Goal: Book appointment/travel/reservation

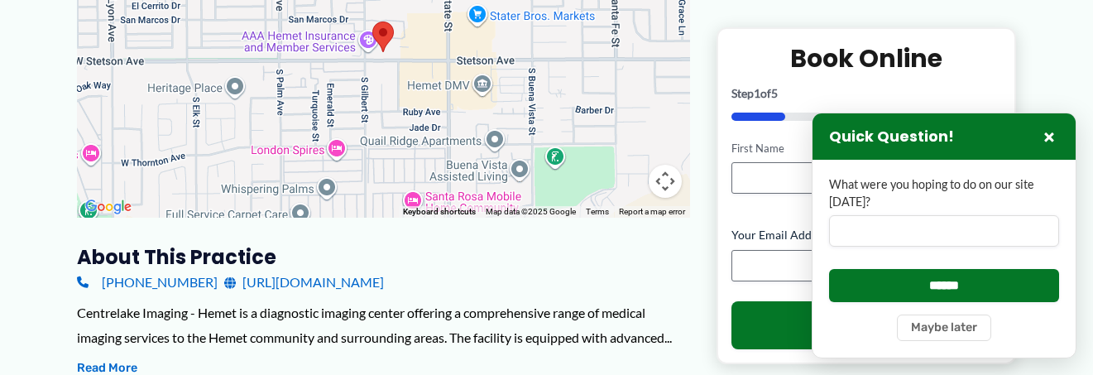
scroll to position [364, 0]
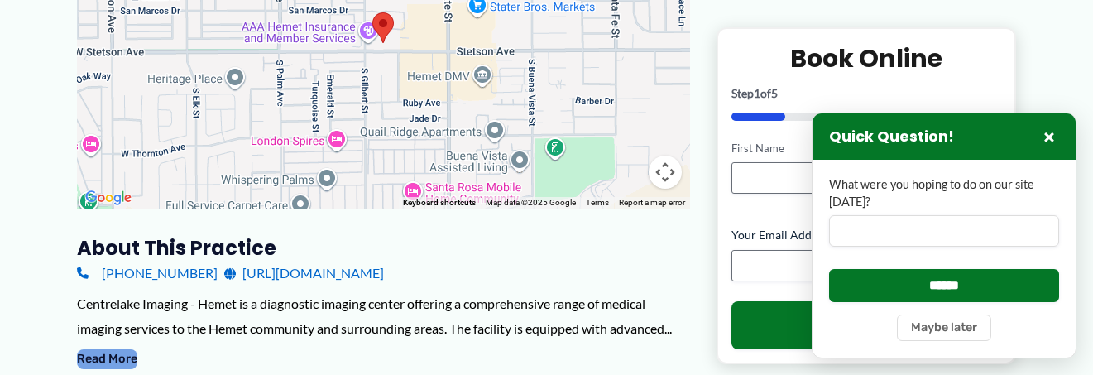
click at [117, 359] on button "Read More" at bounding box center [107, 359] width 60 height 20
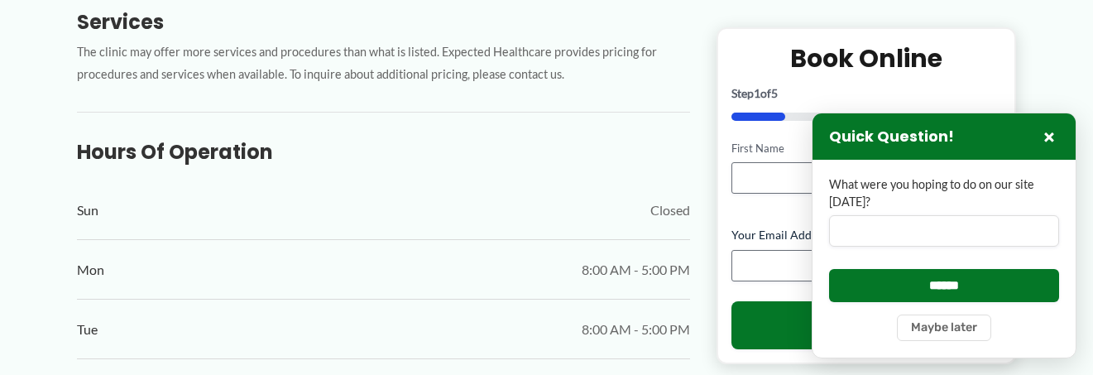
scroll to position [1059, 0]
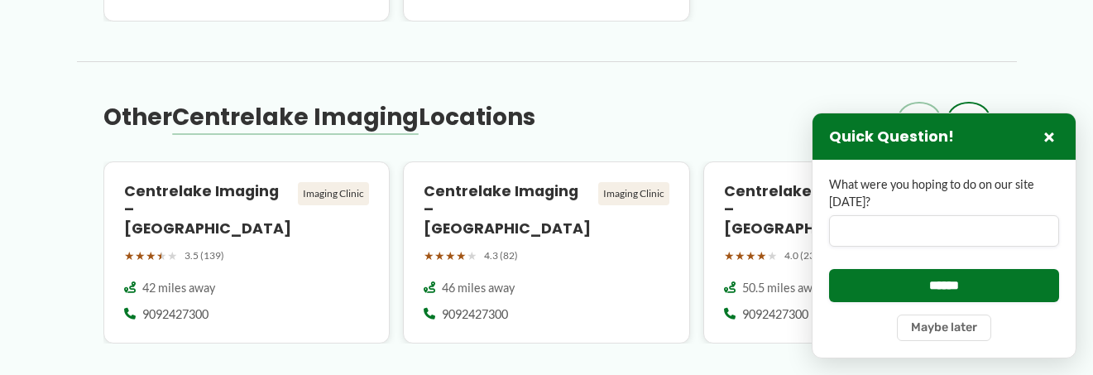
scroll to position [2383, 0]
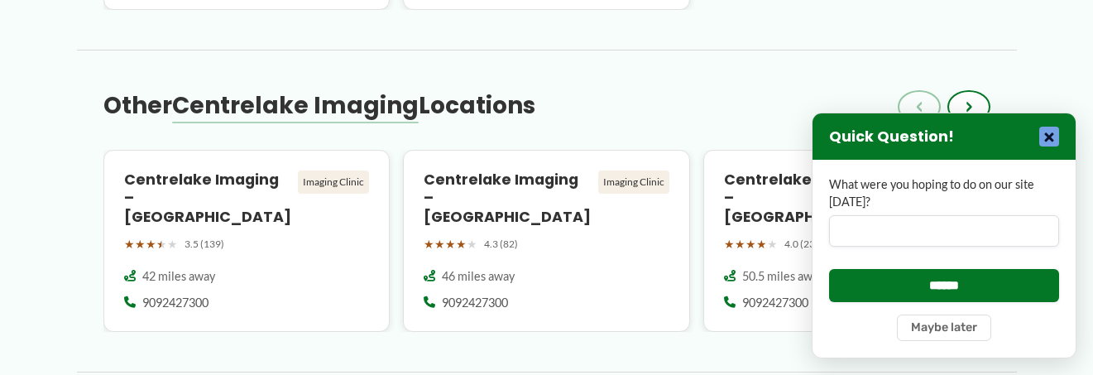
click at [1043, 132] on button "×" at bounding box center [1049, 137] width 20 height 20
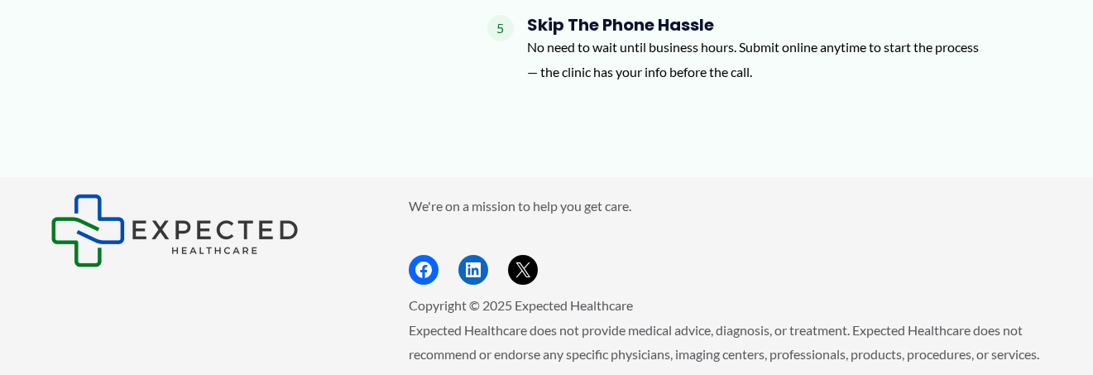
scroll to position [3233, 0]
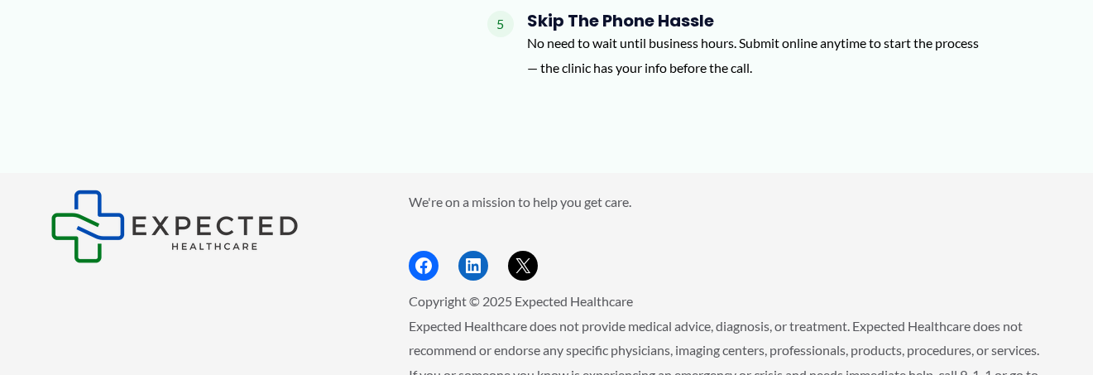
click at [237, 214] on img "Footer Widget 1" at bounding box center [174, 226] width 248 height 74
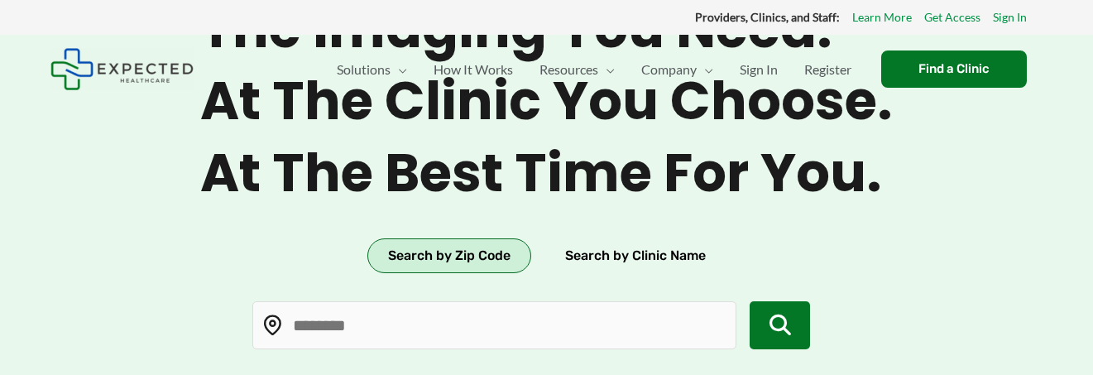
type input "*****"
click at [457, 257] on button "Search by Zip Code" at bounding box center [449, 255] width 164 height 35
click at [469, 255] on button "Search by Zip Code" at bounding box center [449, 255] width 164 height 35
click at [402, 255] on button "Search by Zip Code" at bounding box center [449, 255] width 164 height 35
click at [782, 319] on icon "submit" at bounding box center [781, 325] width 22 height 22
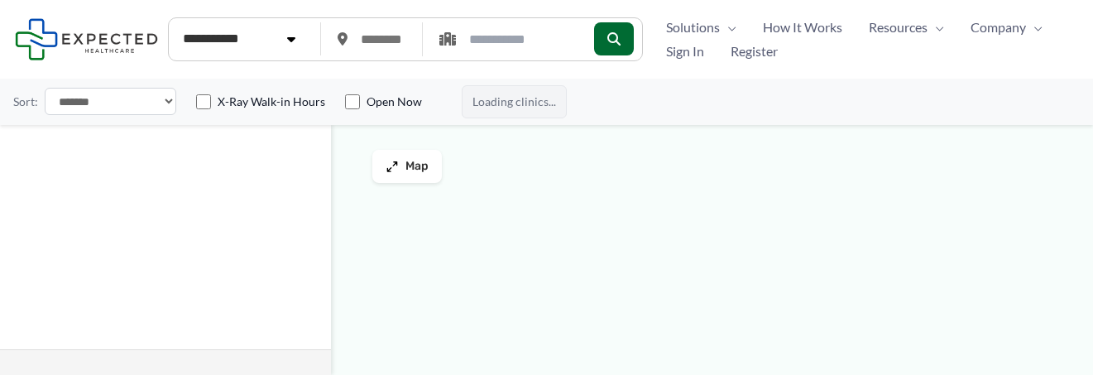
type input "*****"
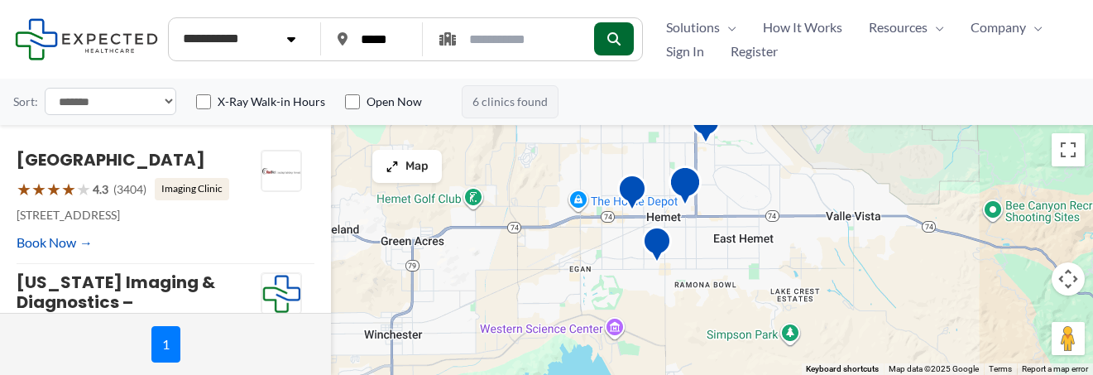
click at [683, 187] on img "California Imaging &#038; Diagnostics &#8211; Hemet" at bounding box center [685, 188] width 33 height 46
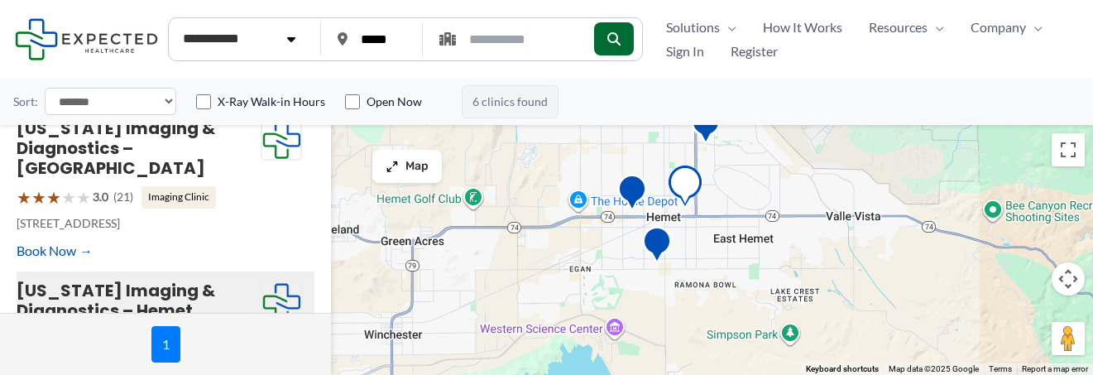
scroll to position [255, 0]
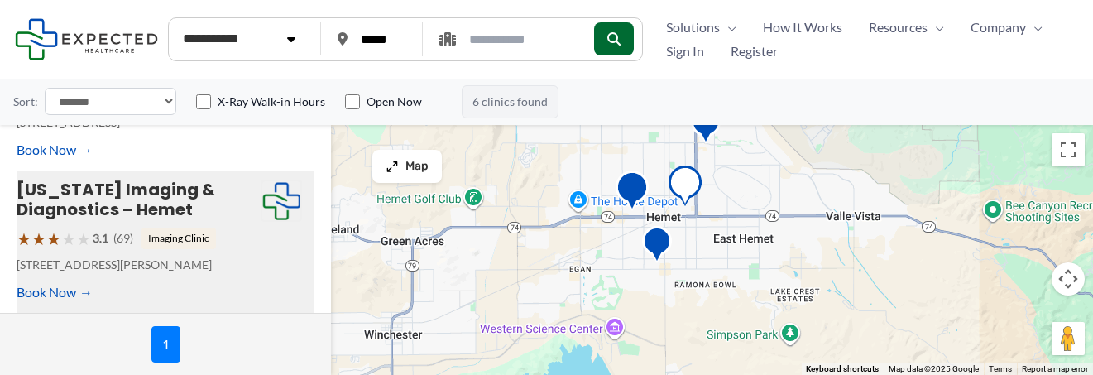
click at [631, 190] on img "Heavenly 3D4D Ultrasound Hemet" at bounding box center [632, 193] width 33 height 46
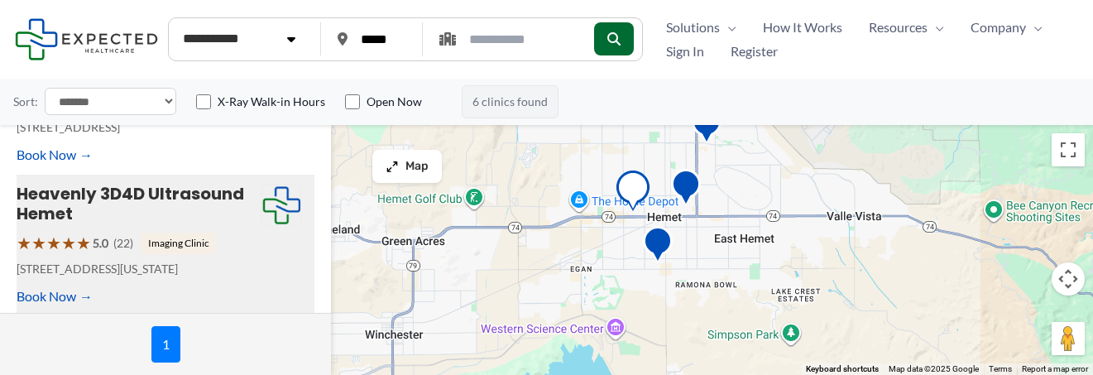
scroll to position [682, 0]
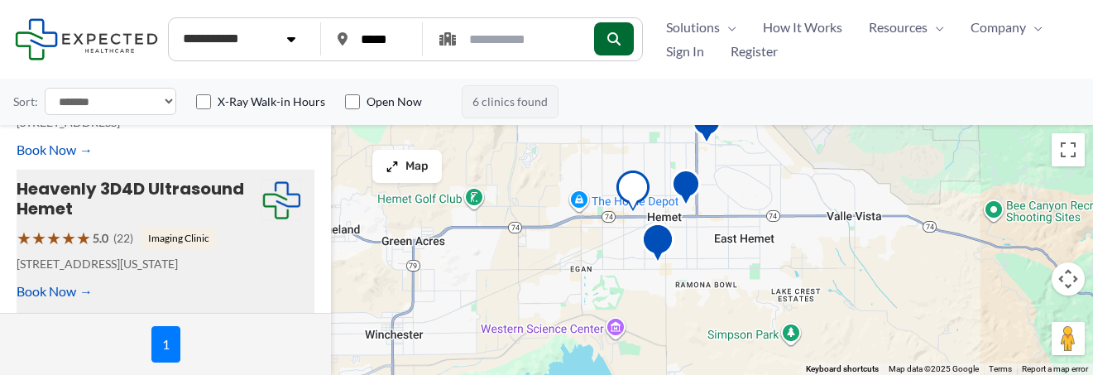
click at [655, 240] on img "Centrelake Imaging &#8211; Hemet" at bounding box center [657, 246] width 33 height 46
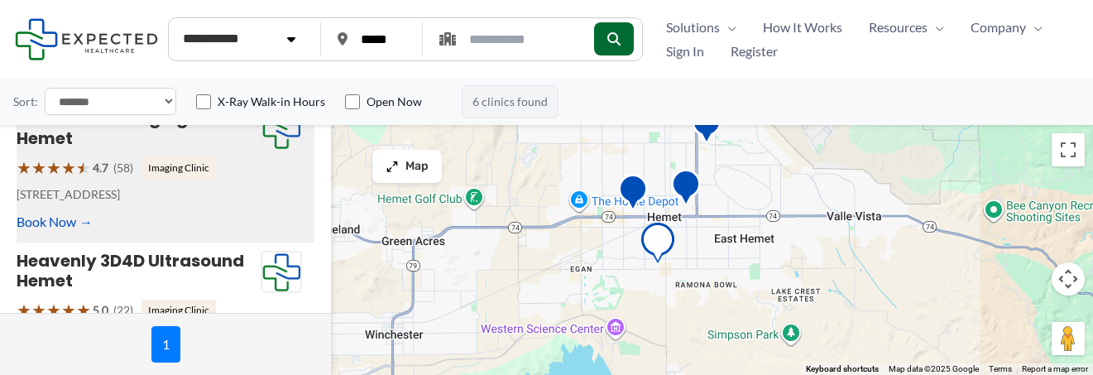
scroll to position [585, 0]
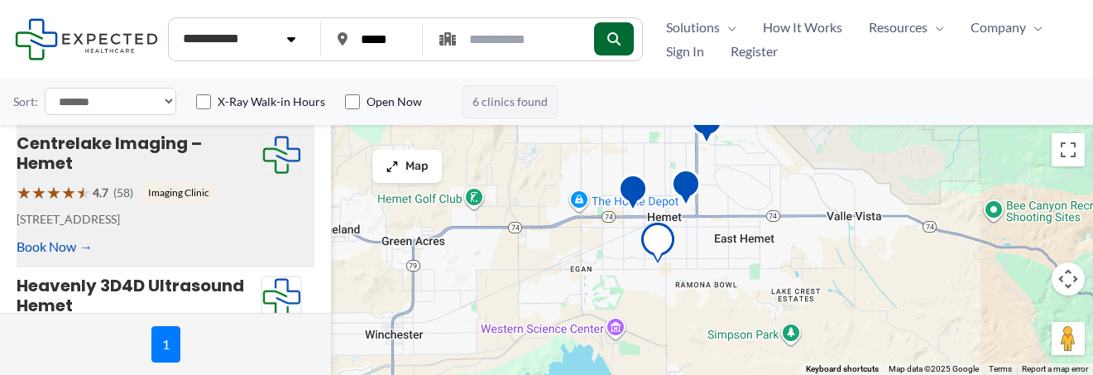
click at [704, 135] on img "San Jacinto Imaging Center" at bounding box center [706, 126] width 33 height 46
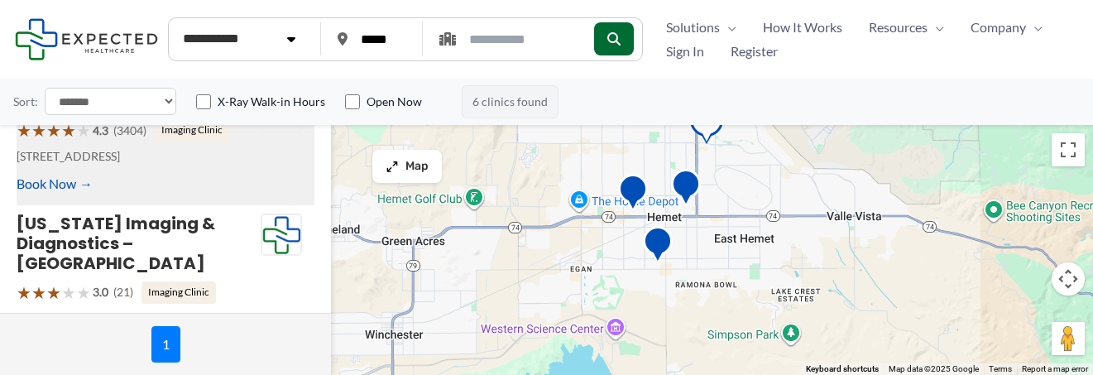
scroll to position [17, 0]
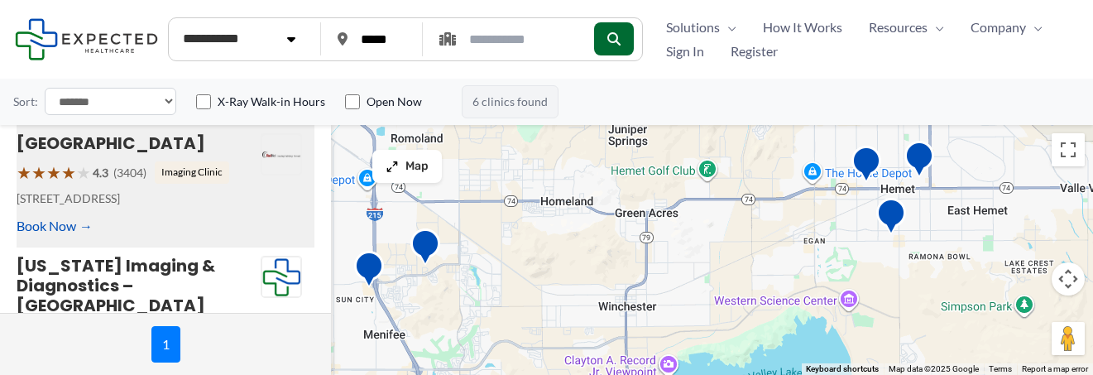
drag, startPoint x: 863, startPoint y: 280, endPoint x: 1081, endPoint y: 257, distance: 219.6
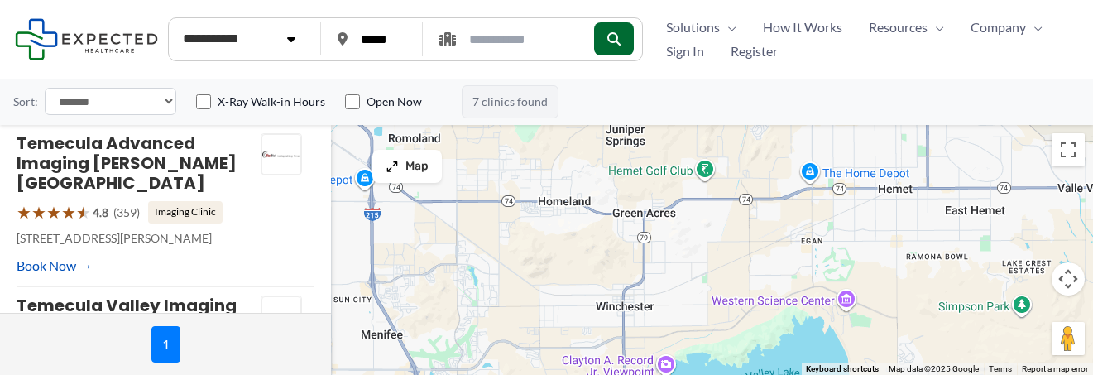
scroll to position [0, 0]
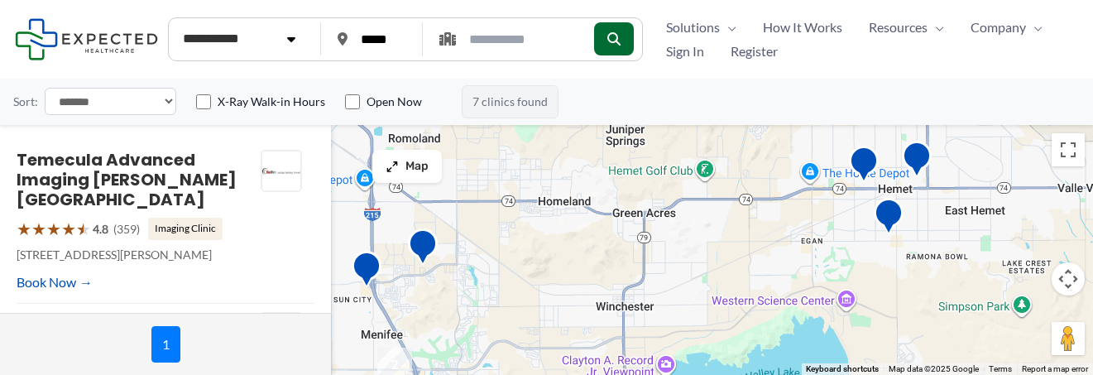
drag, startPoint x: 606, startPoint y: 259, endPoint x: 676, endPoint y: 246, distance: 71.6
click at [676, 246] on div "Loading clinics... ← Move left → Move right ↑ Move up ↓ Move down + Zoom in - Z…" at bounding box center [546, 250] width 1093 height 250
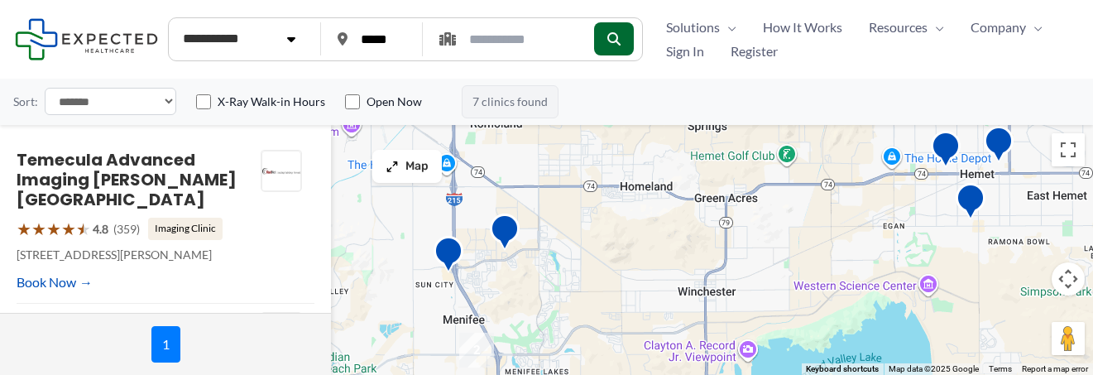
drag, startPoint x: 558, startPoint y: 257, endPoint x: 640, endPoint y: 242, distance: 83.3
click at [640, 242] on div at bounding box center [546, 250] width 1093 height 250
click at [501, 235] on img "Menifee Global Medical Center" at bounding box center [504, 233] width 33 height 46
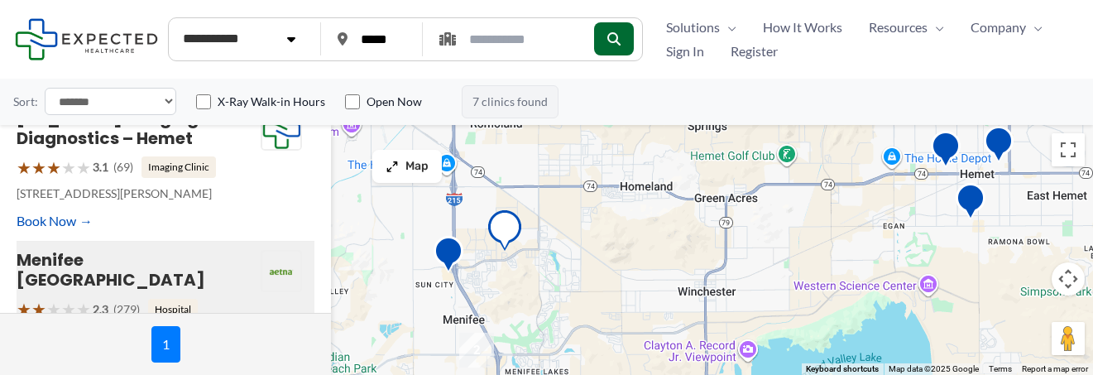
scroll to position [539, 0]
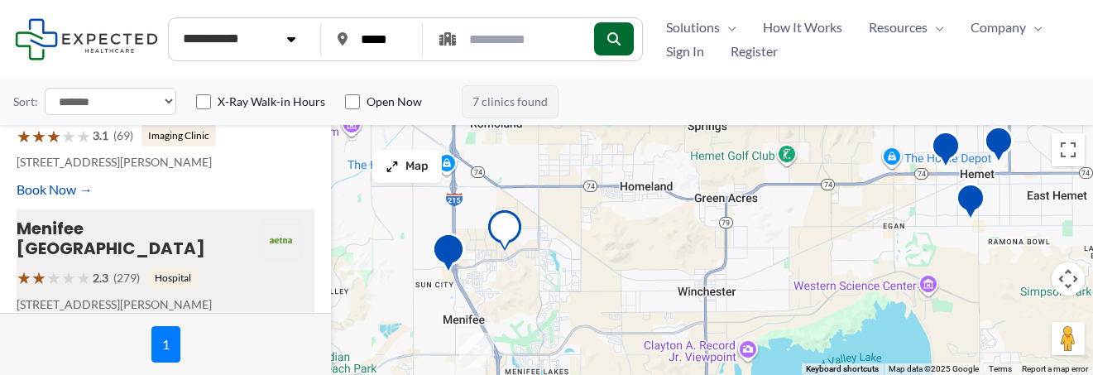
click at [448, 260] on img "California Imaging &#038; Diagnostics &#8211; Sun City" at bounding box center [448, 256] width 33 height 46
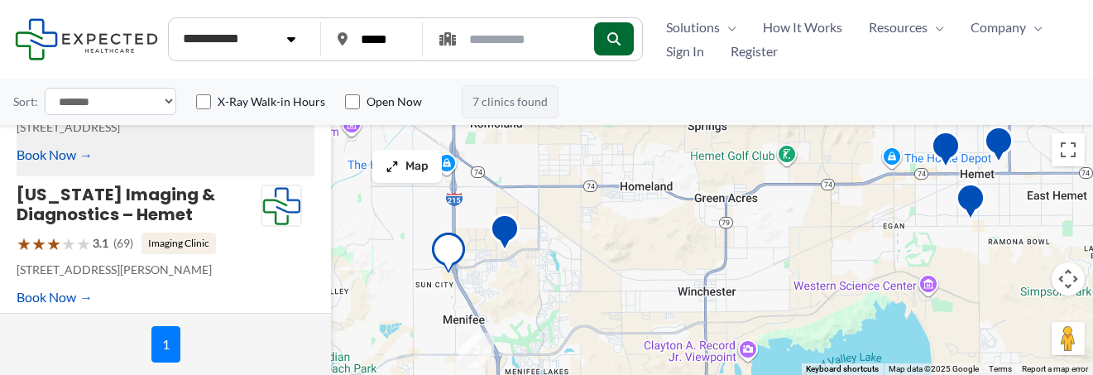
scroll to position [301, 0]
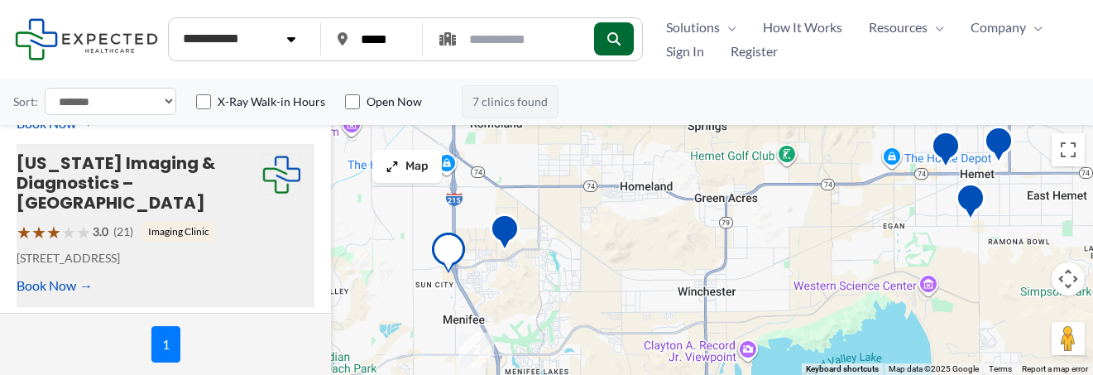
drag, startPoint x: 445, startPoint y: 307, endPoint x: 381, endPoint y: 311, distance: 63.8
click at [432, 309] on div "To navigate, press the arrow keys." at bounding box center [546, 250] width 1093 height 250
click at [468, 354] on img "2" at bounding box center [476, 350] width 35 height 35
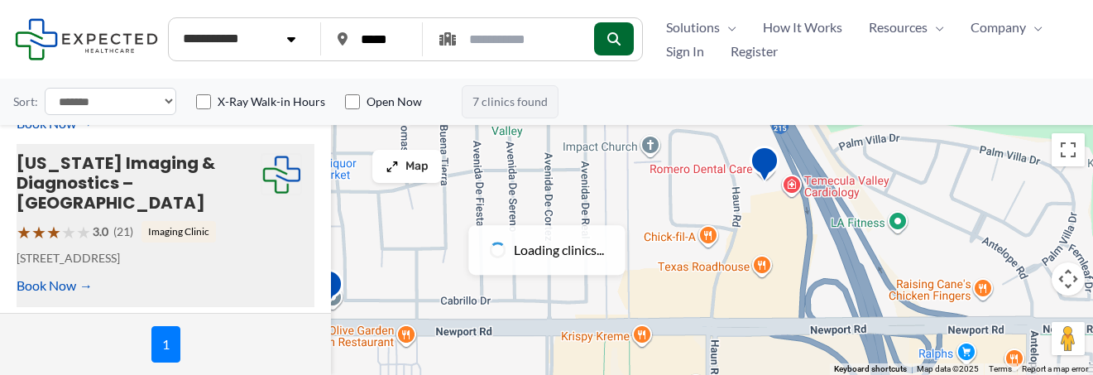
scroll to position [0, 0]
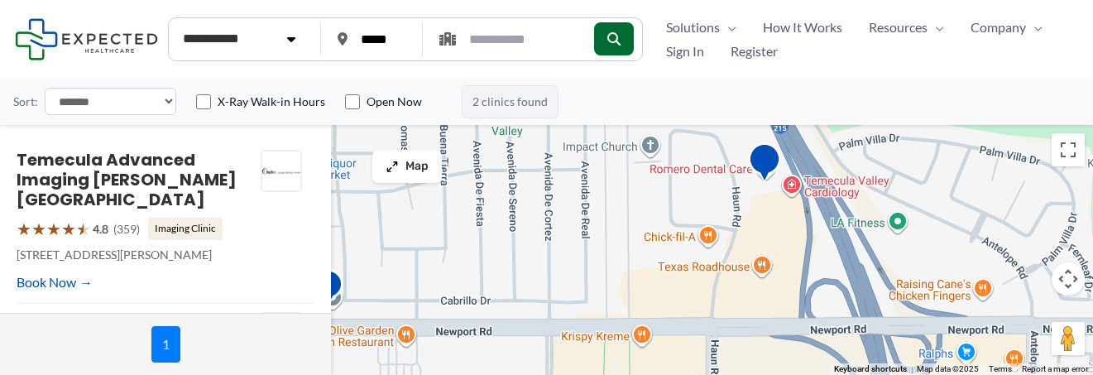
click at [762, 161] on img "Temecula Advanced Imaging Haun Road" at bounding box center [764, 165] width 33 height 46
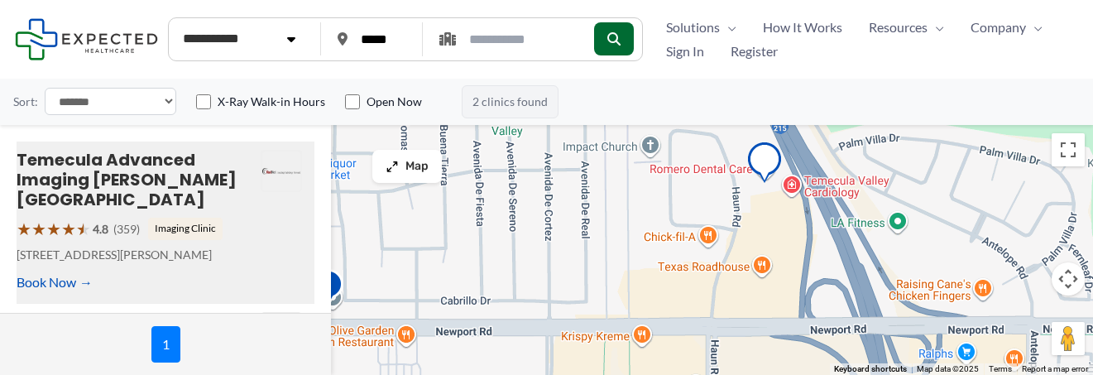
click at [563, 199] on div "To navigate, press the arrow keys." at bounding box center [546, 250] width 1093 height 250
click at [87, 244] on p "29798 Haun Rd STE 103, Sun City, CA" at bounding box center [139, 255] width 244 height 22
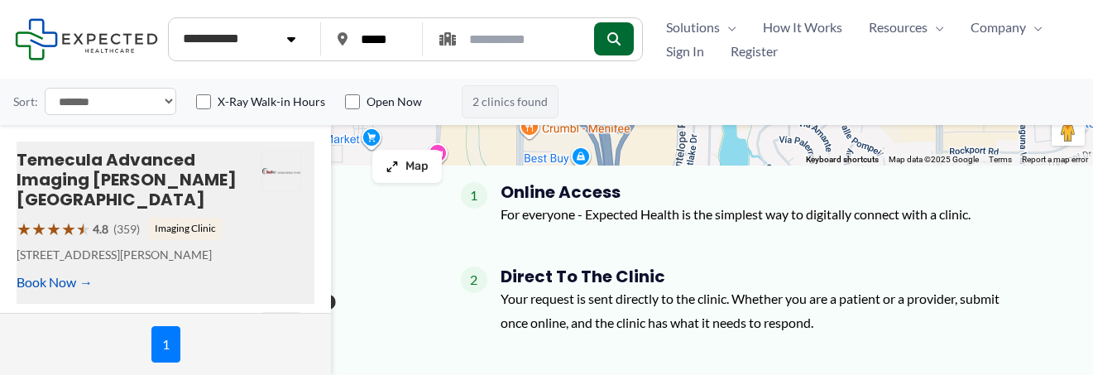
scroll to position [212, 0]
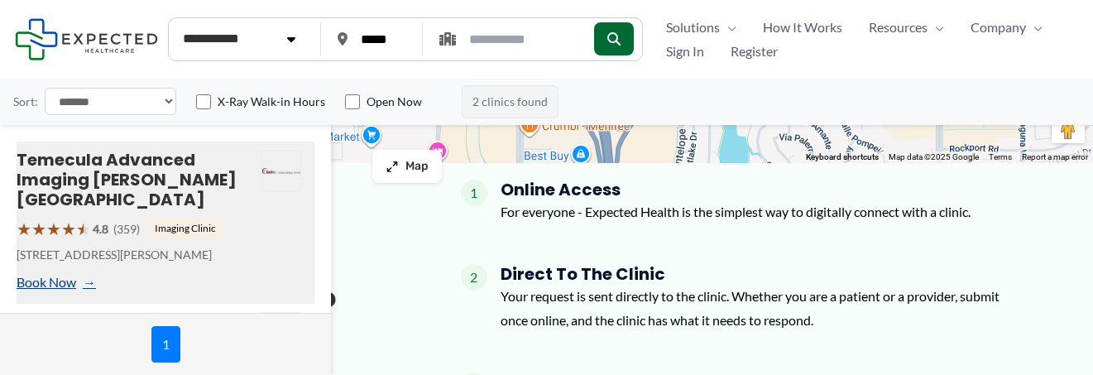
click at [31, 270] on link "Book Now" at bounding box center [55, 282] width 76 height 25
type input "**********"
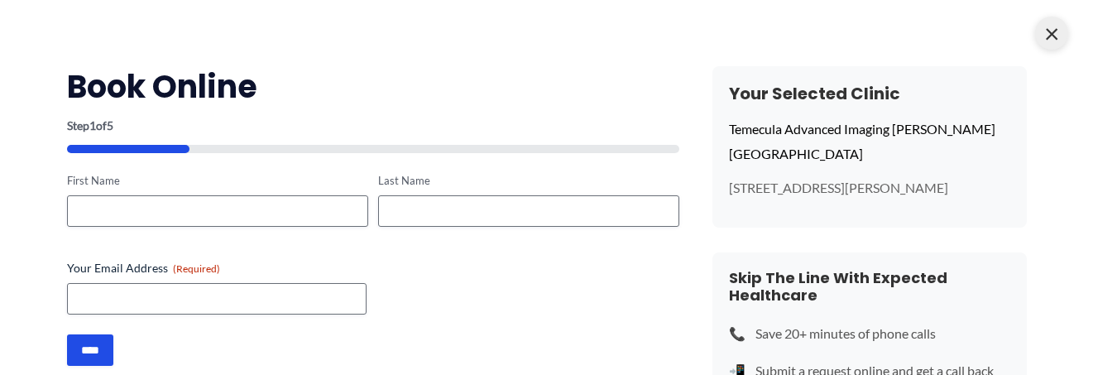
drag, startPoint x: 1047, startPoint y: 31, endPoint x: 1037, endPoint y: 32, distance: 10.1
click at [1045, 31] on span "×" at bounding box center [1051, 33] width 33 height 33
